Goal: Check status

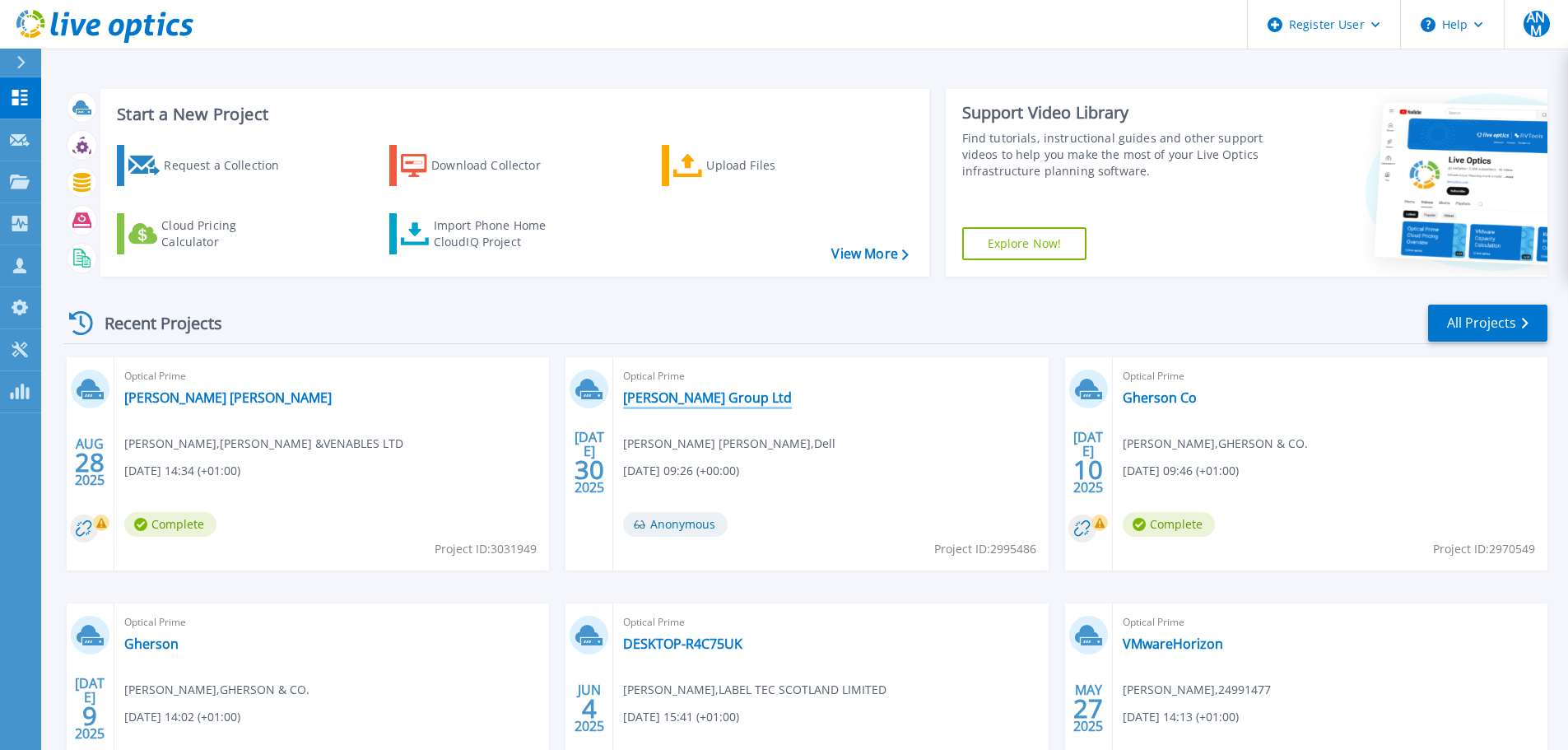
click at [714, 398] on link "[PERSON_NAME] Group Ltd" at bounding box center [707, 397] width 169 height 16
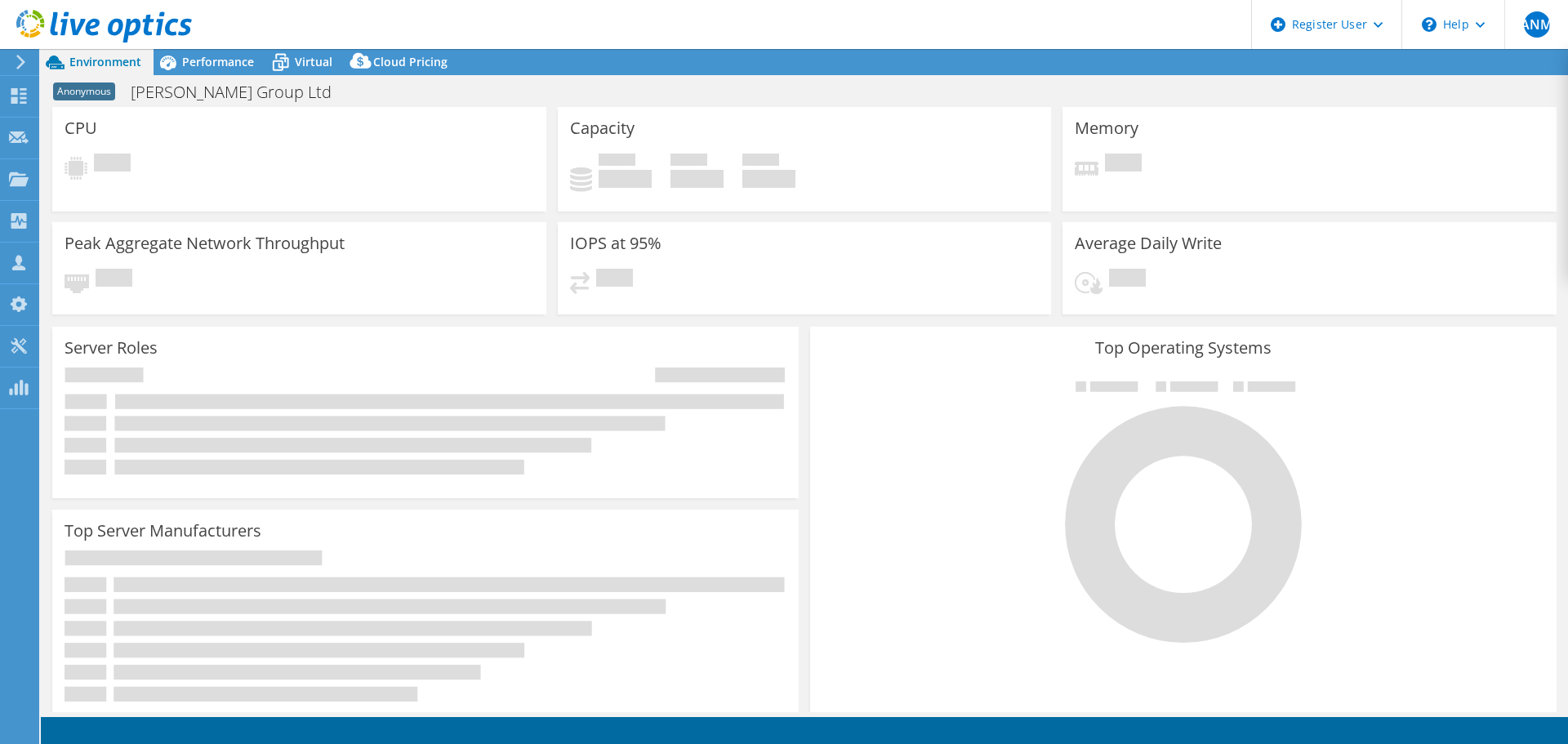
select select "USD"
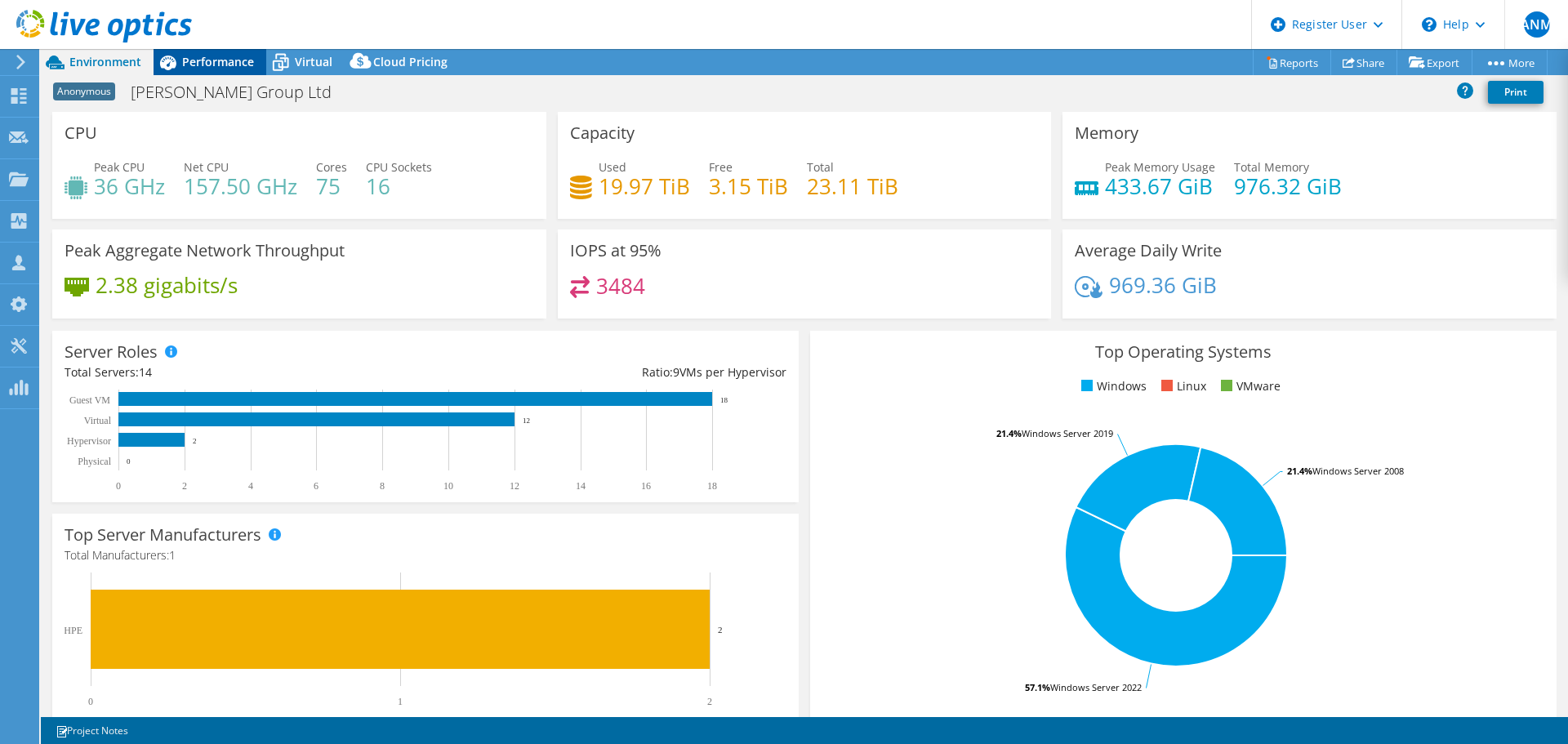
click at [218, 68] on span "Performance" at bounding box center [218, 61] width 72 height 15
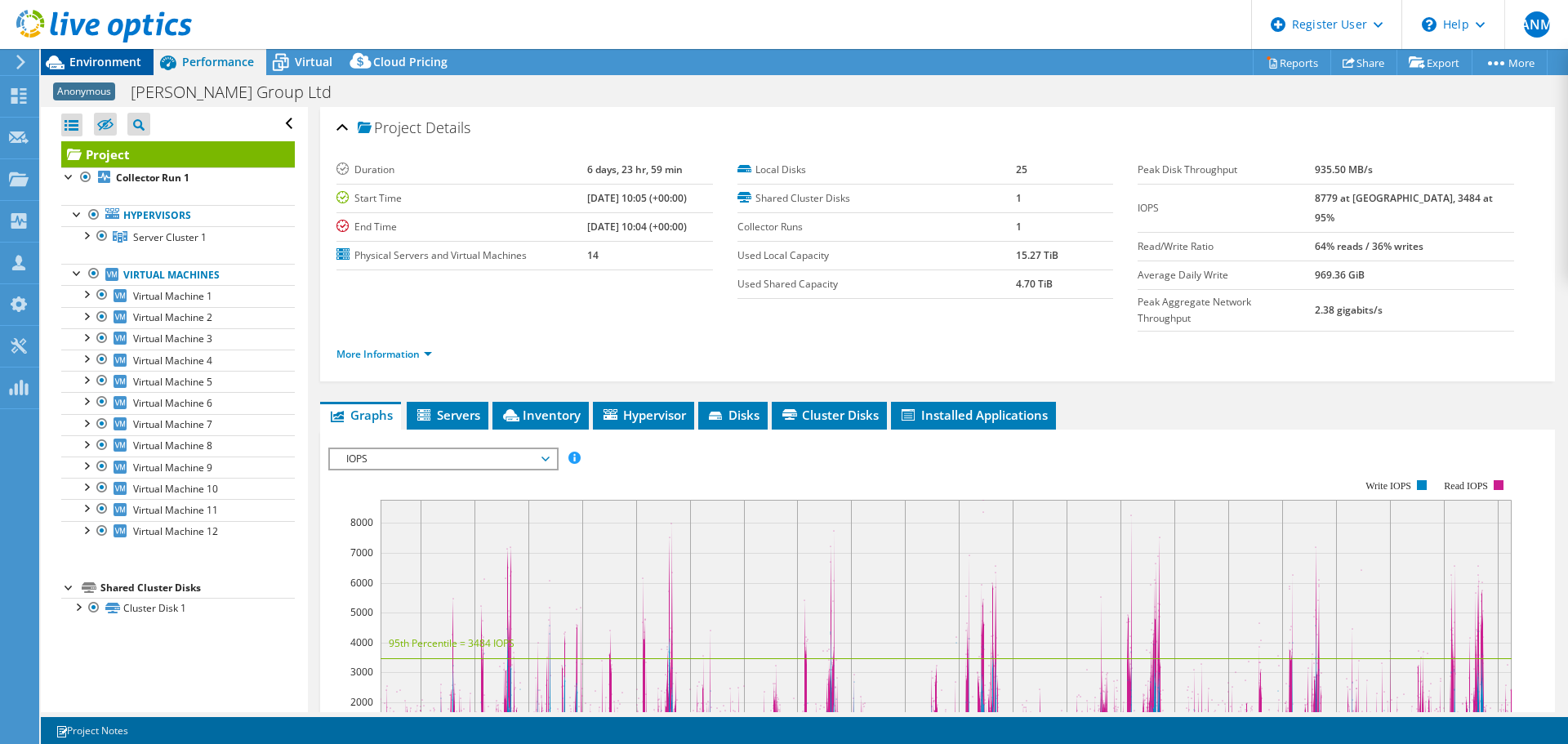
click at [135, 63] on span "Environment" at bounding box center [105, 61] width 72 height 15
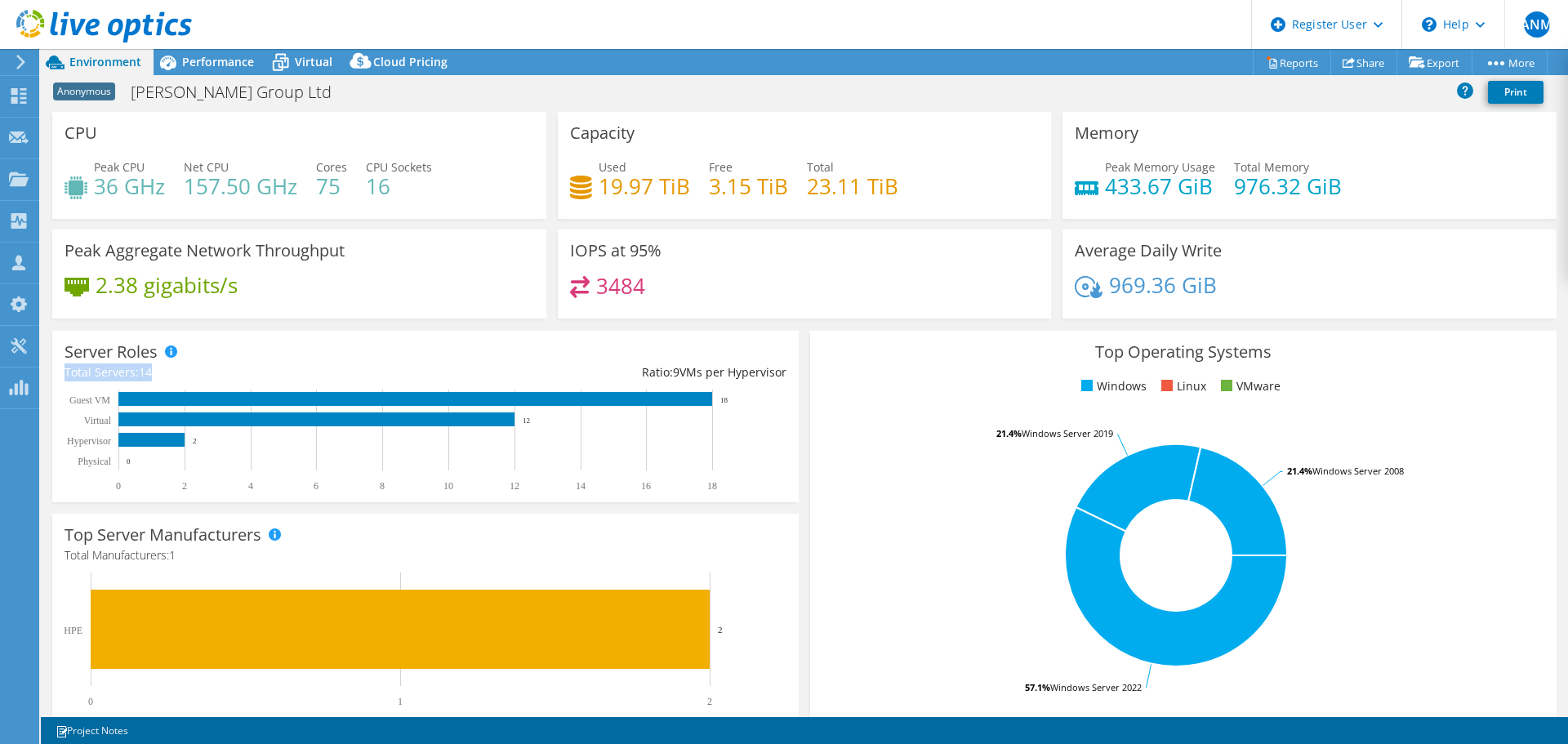
drag, startPoint x: 163, startPoint y: 368, endPoint x: 63, endPoint y: 368, distance: 100.0
click at [63, 368] on div "Server Roles Physical Servers represent bare metal servers that were targets of…" at bounding box center [425, 416] width 746 height 171
click at [243, 368] on div "Total Servers: 14" at bounding box center [245, 372] width 361 height 18
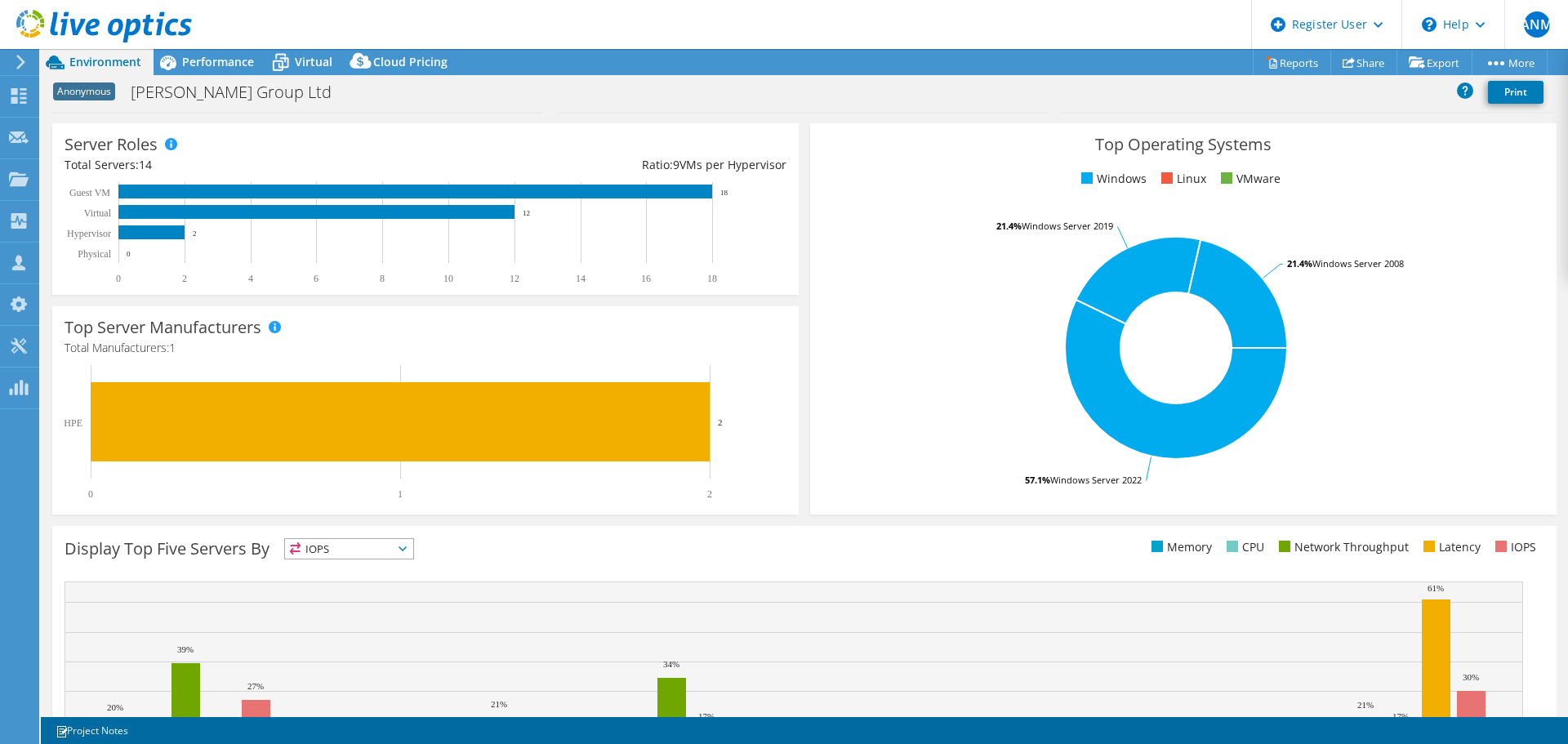
scroll to position [164, 0]
